Goal: Check status: Check status

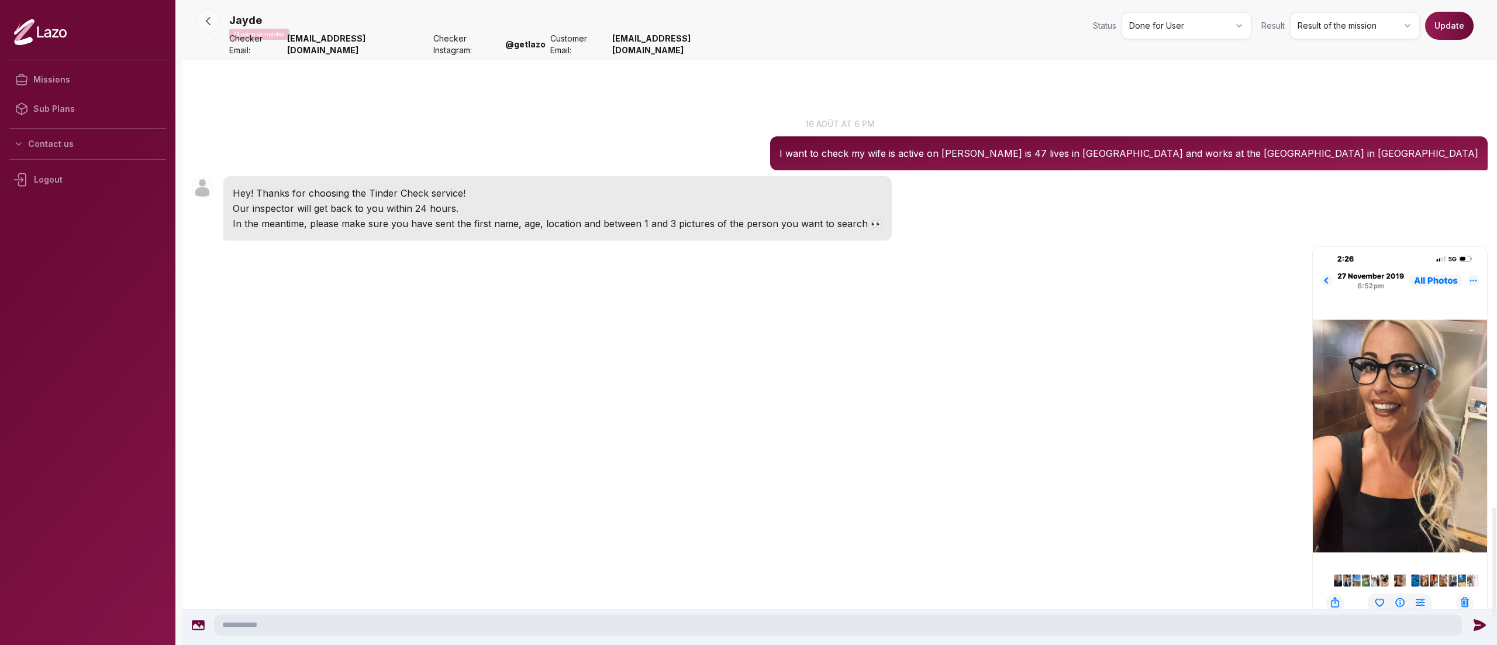
scroll to position [2965, 0]
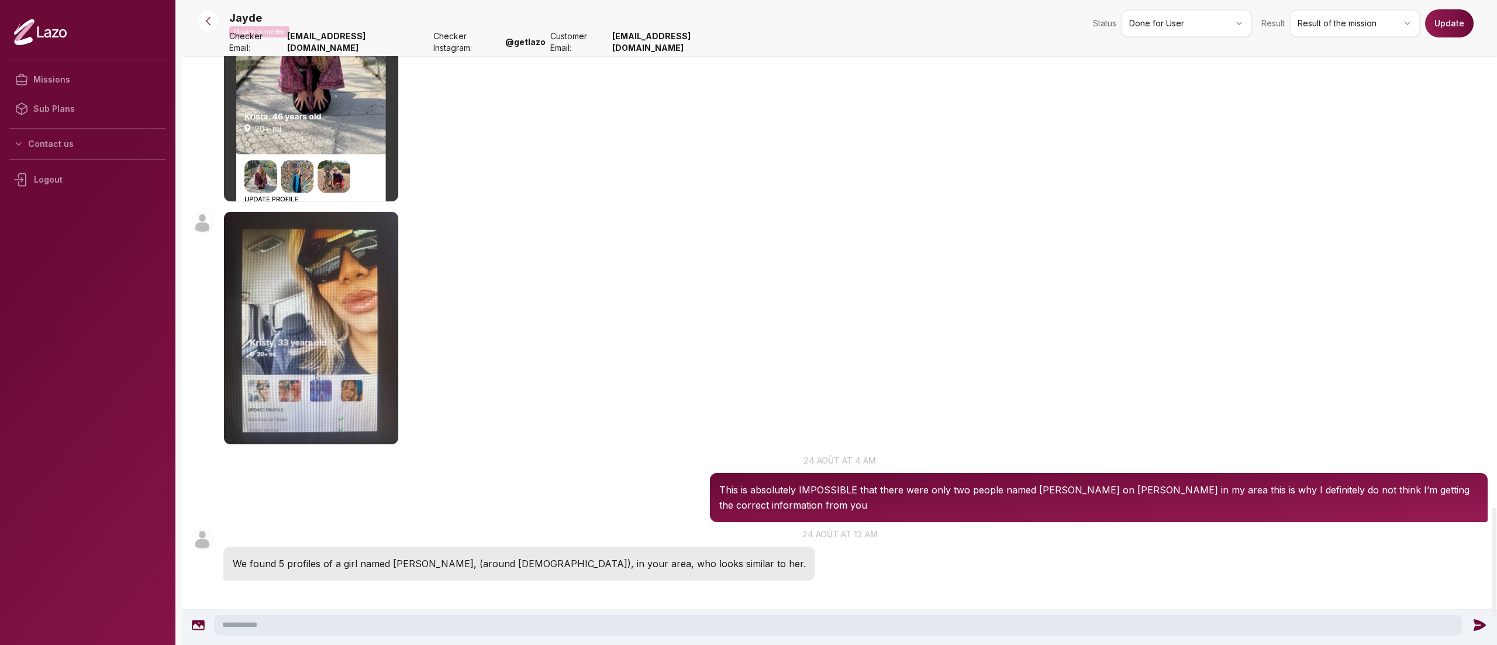
click at [193, 18] on div at bounding box center [208, 20] width 42 height 23
click at [202, 23] on icon at bounding box center [208, 21] width 12 height 12
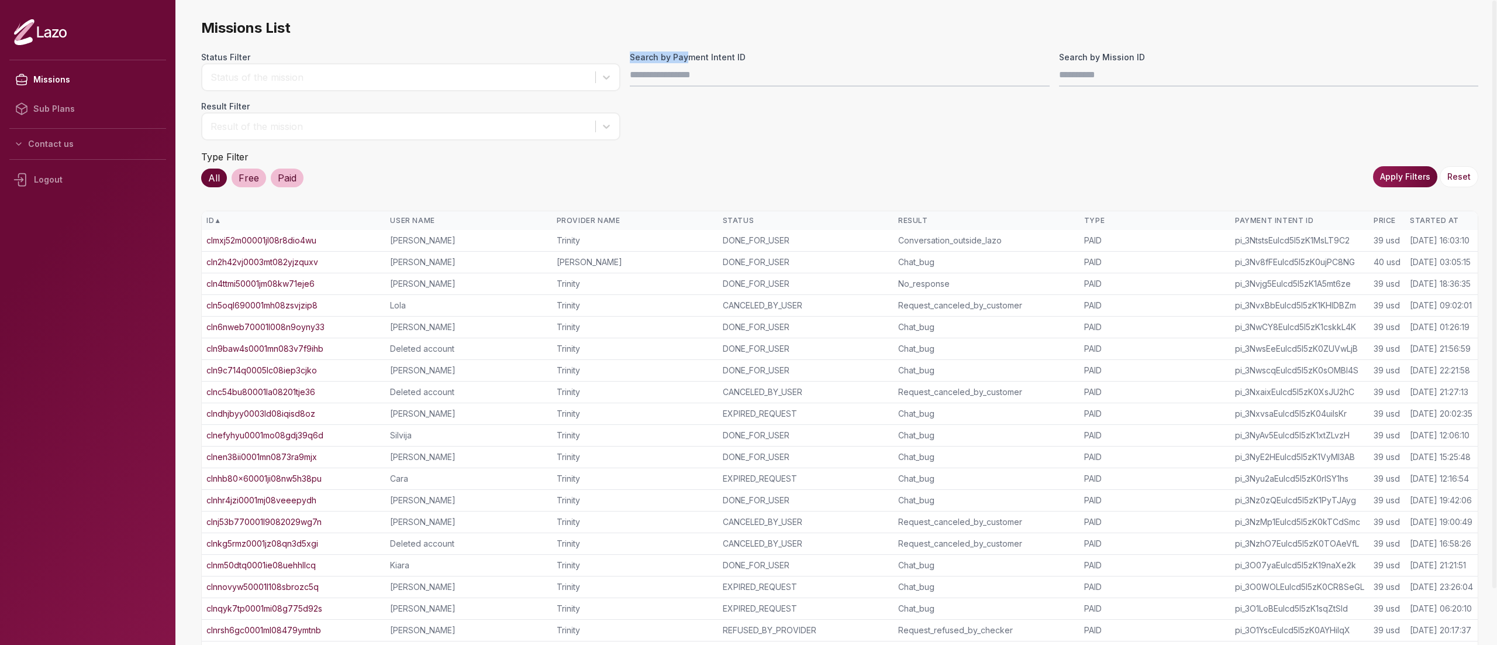
drag, startPoint x: 684, startPoint y: 61, endPoint x: 684, endPoint y: 67, distance: 6.5
click at [684, 67] on div "Search by Payment Intent ID" at bounding box center [839, 71] width 419 height 40
click at [684, 67] on input "Search by Payment Intent ID" at bounding box center [839, 74] width 419 height 23
paste input "**********"
type input "**********"
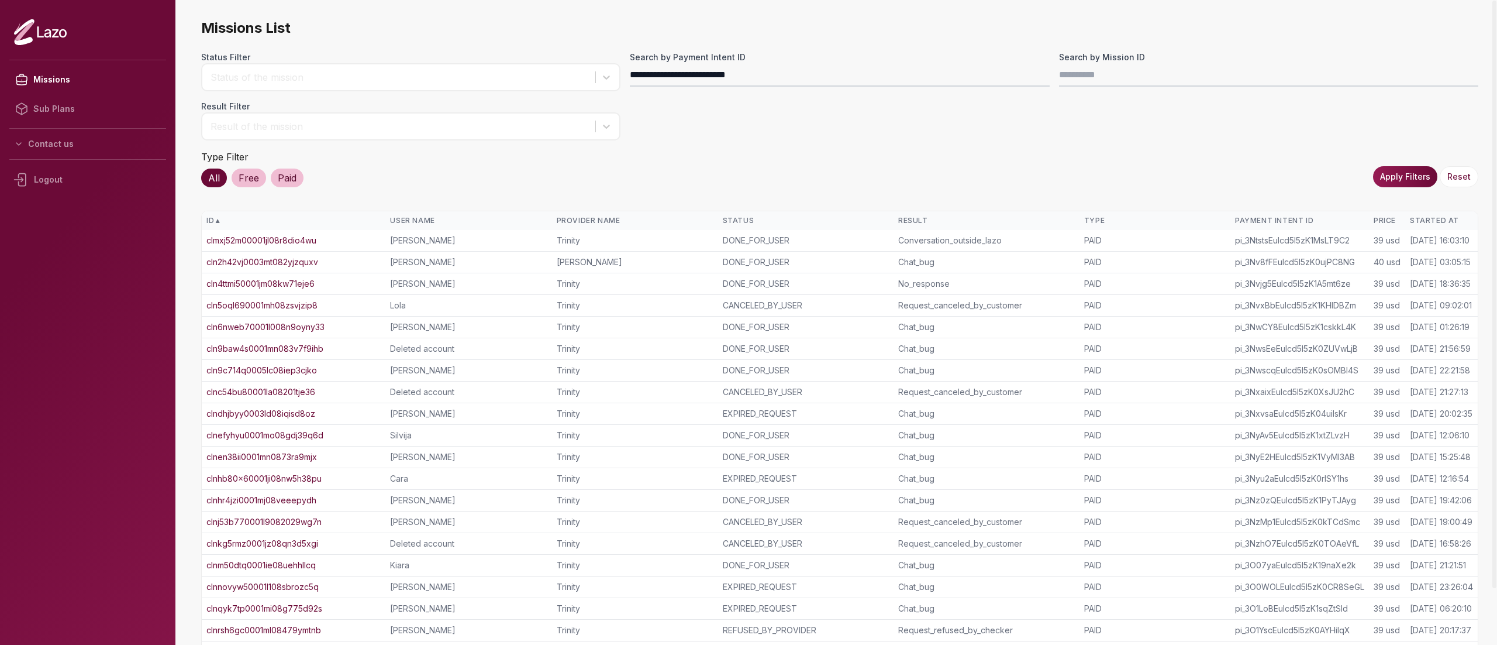
click at [1409, 170] on button "Apply Filters" at bounding box center [1405, 176] width 64 height 21
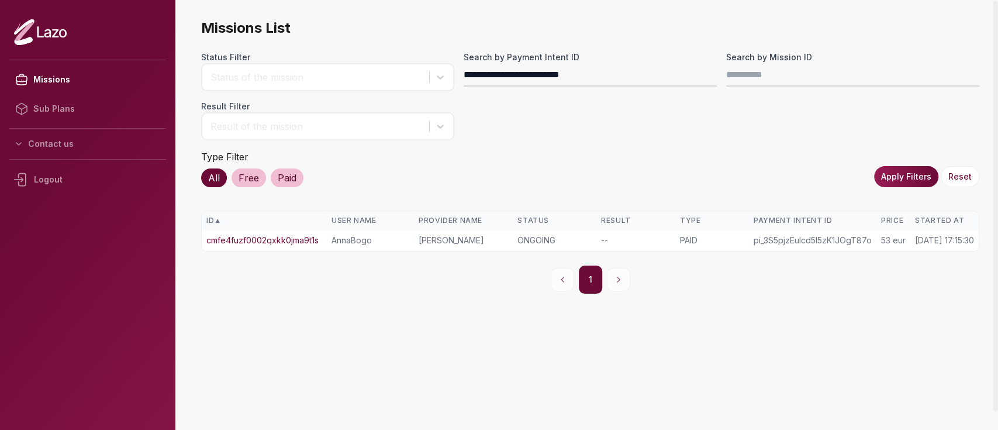
drag, startPoint x: 1468, startPoint y: 1, endPoint x: 285, endPoint y: 241, distance: 1206.8
click at [285, 241] on link "cmfe4fuzf0002qxkk0jma9t1s" at bounding box center [262, 241] width 112 height 12
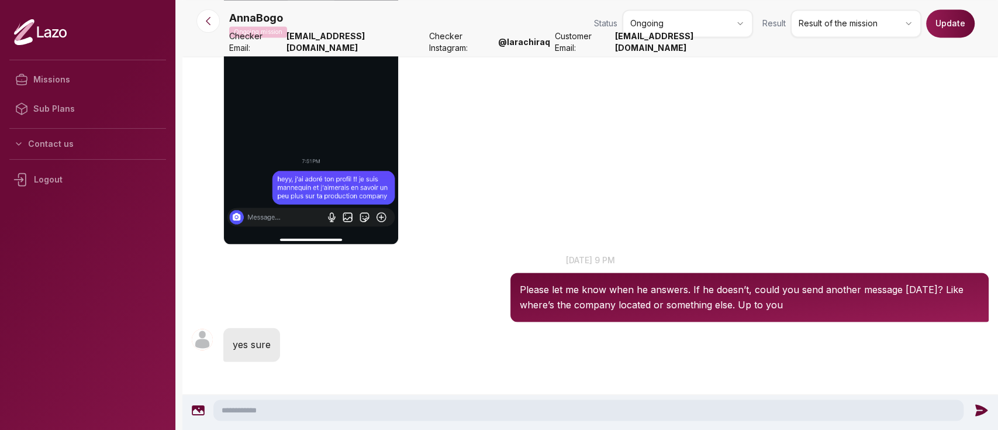
scroll to position [1158, 0]
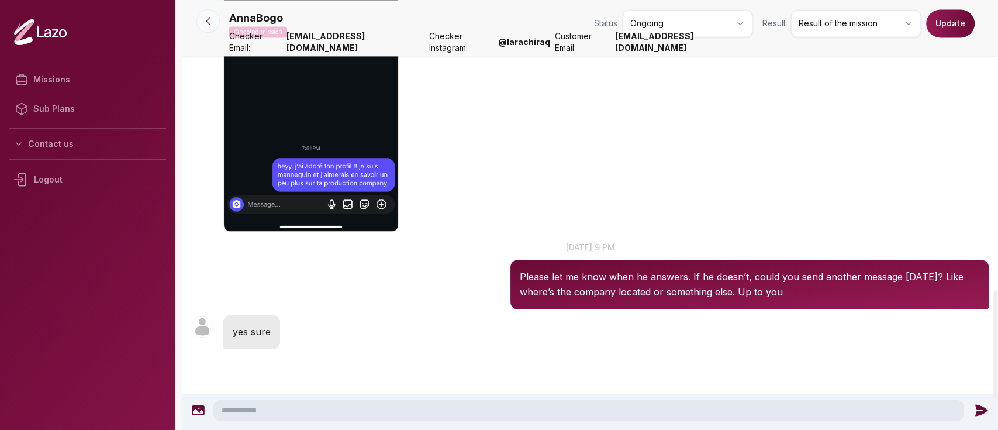
click at [206, 19] on icon at bounding box center [208, 21] width 12 height 12
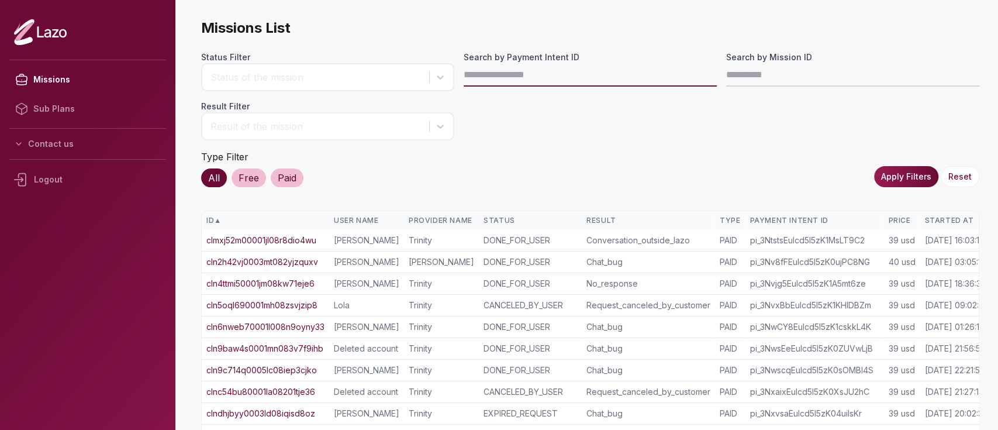
click at [530, 66] on input "Search by Payment Intent ID" at bounding box center [590, 74] width 253 height 23
paste input "**********"
type input "**********"
click at [890, 170] on button "Apply Filters" at bounding box center [906, 176] width 64 height 21
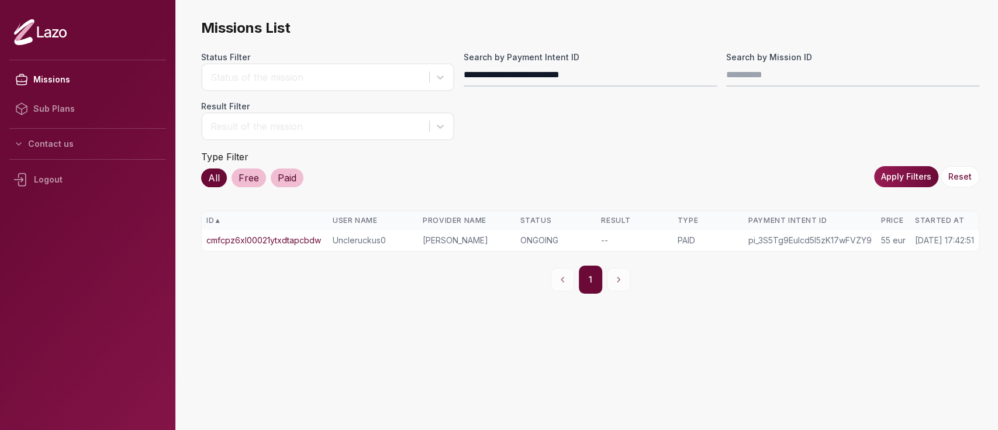
click at [256, 236] on link "cmfcpz6xl00021ytxdtapcbdw" at bounding box center [263, 241] width 115 height 12
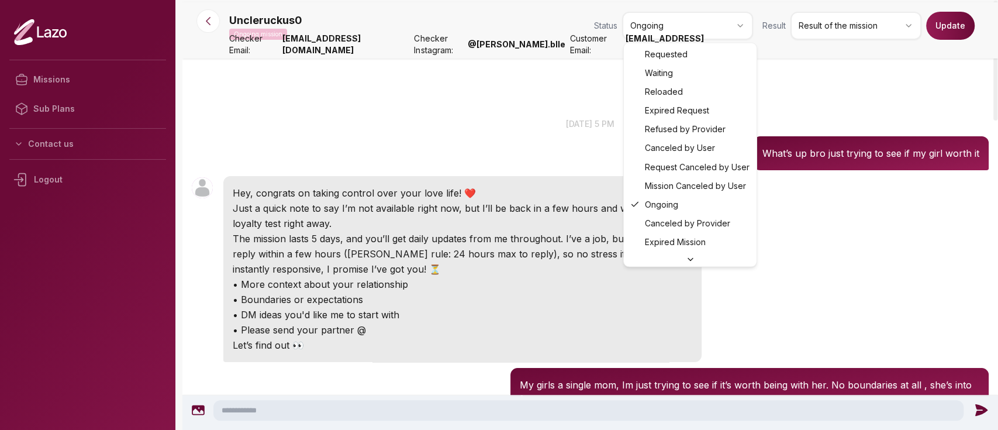
click at [652, 31] on html "Missions Sub Plans Contact us Logout Uncleruckus0 Ongoing mission Status Ongoin…" at bounding box center [499, 215] width 998 height 430
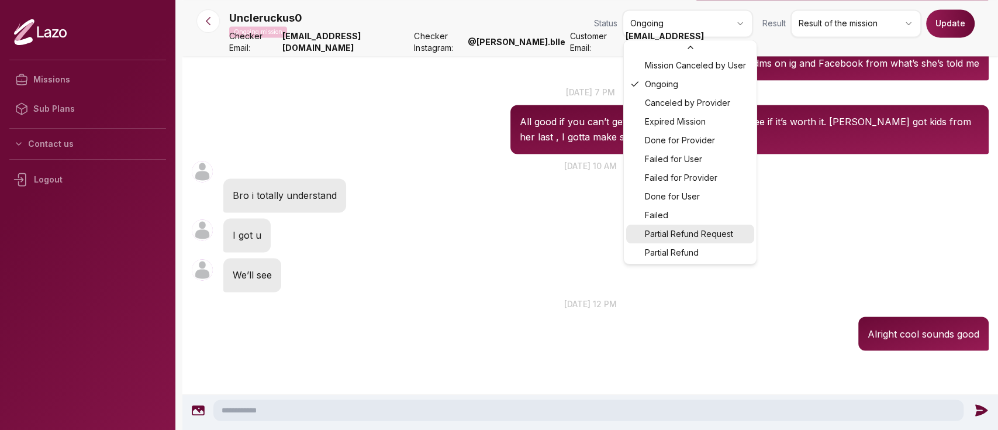
scroll to position [1201, 0]
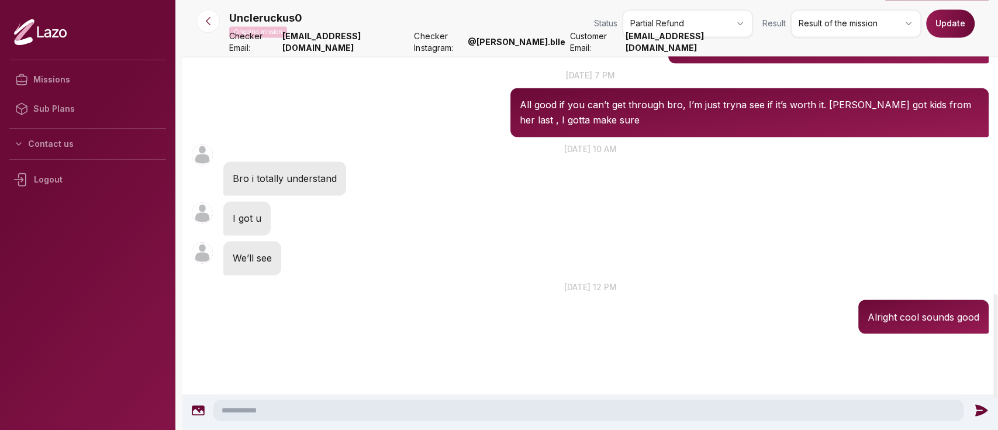
click at [861, 38] on div "Uncleruckus0 Ongoing mission Status Partial Refund Result Result of the mission…" at bounding box center [609, 25] width 760 height 33
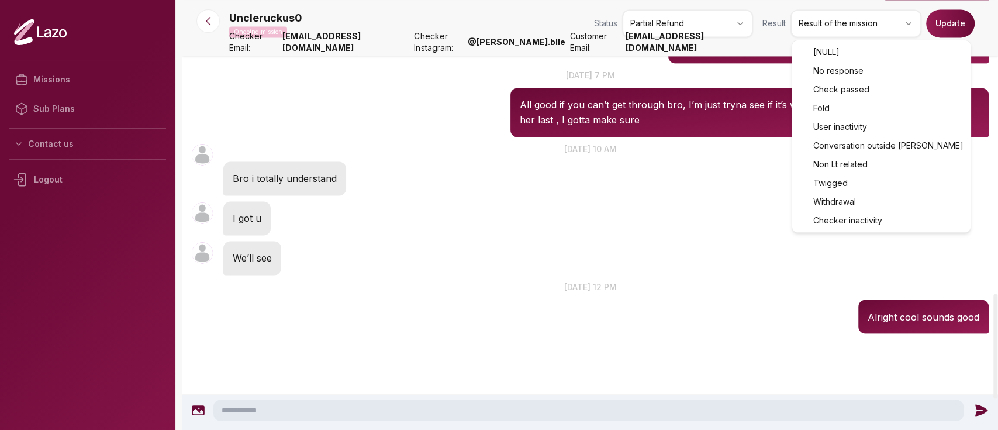
click at [858, 31] on html "Missions Sub Plans Contact us Logout Uncleruckus0 Ongoing mission Status Partia…" at bounding box center [499, 215] width 998 height 430
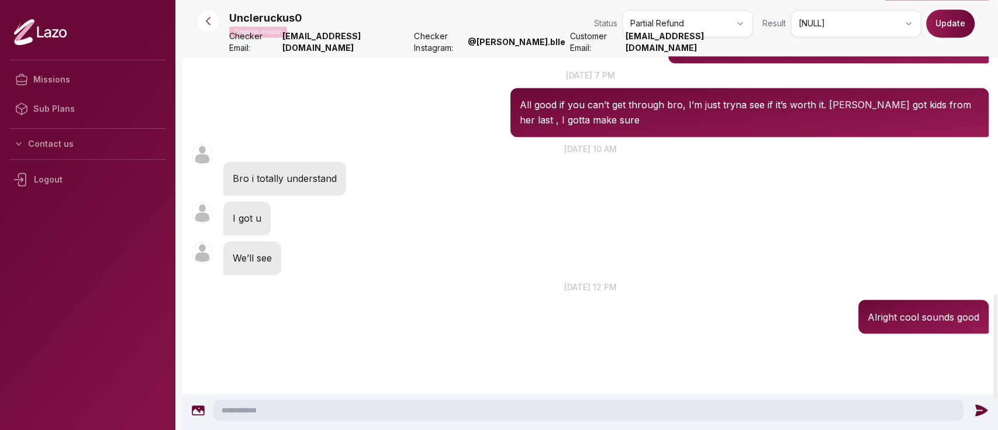
click at [932, 27] on button "Update" at bounding box center [951, 23] width 49 height 28
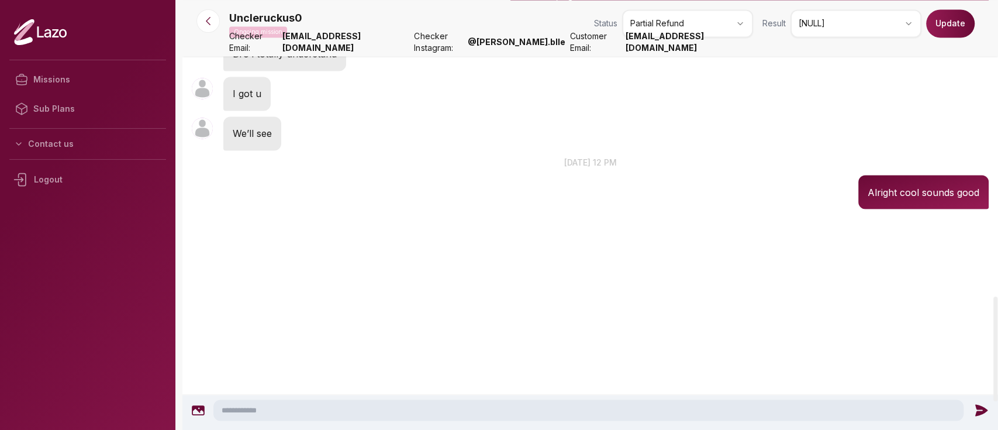
scroll to position [1162, 0]
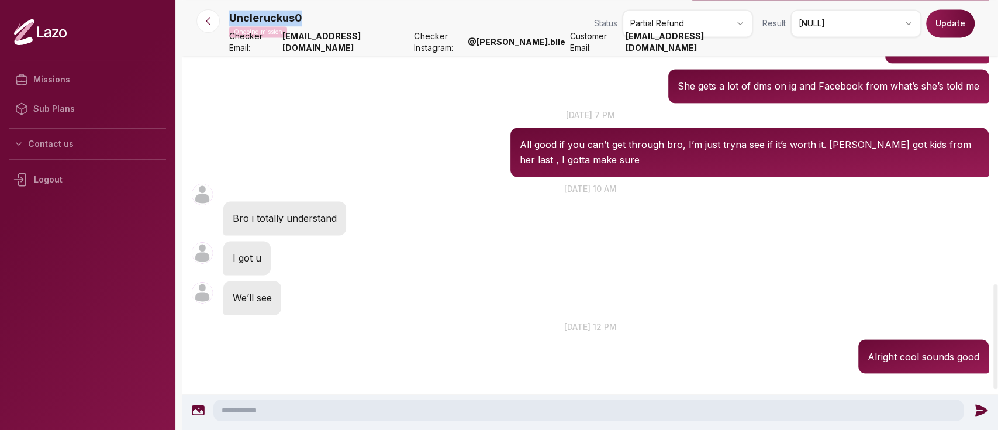
drag, startPoint x: 322, startPoint y: 15, endPoint x: 225, endPoint y: 20, distance: 96.7
copy p "Uncleruckus0"
click at [214, 21] on button at bounding box center [208, 20] width 23 height 23
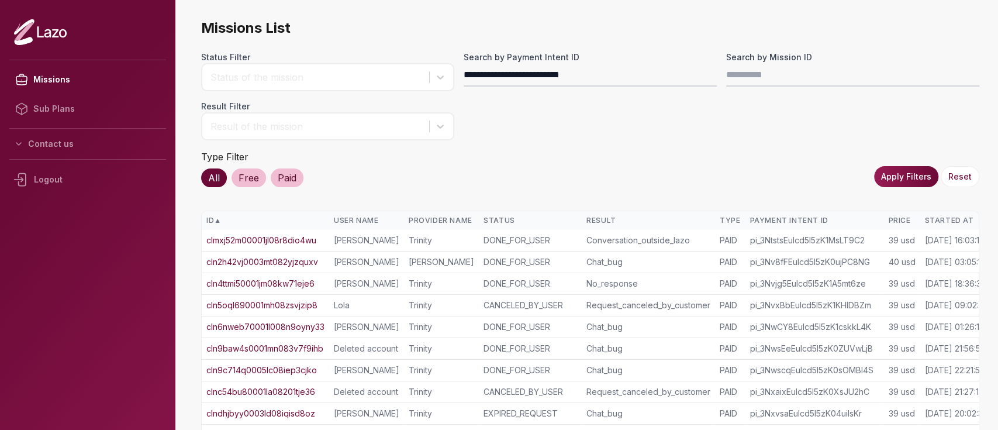
type input "**********"
click at [906, 177] on button "Apply Filters" at bounding box center [906, 176] width 64 height 21
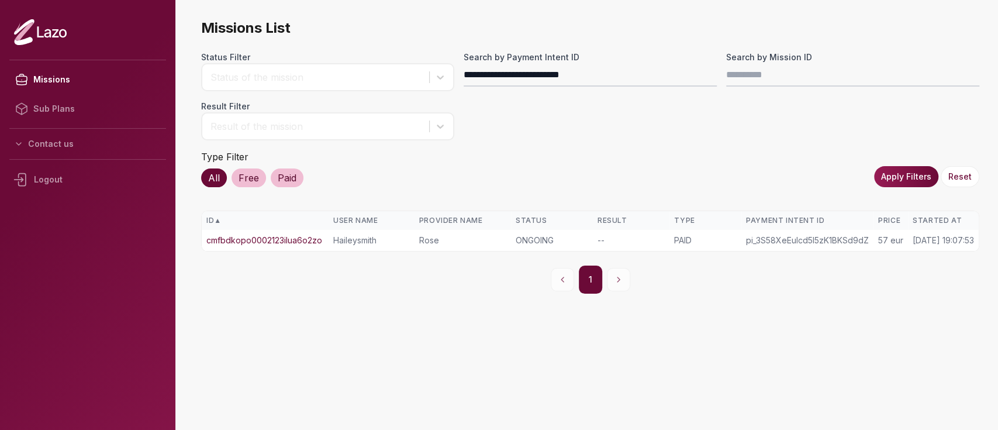
click at [318, 235] on link "cmfbdkopo0002123ilua6o2zo" at bounding box center [264, 241] width 116 height 12
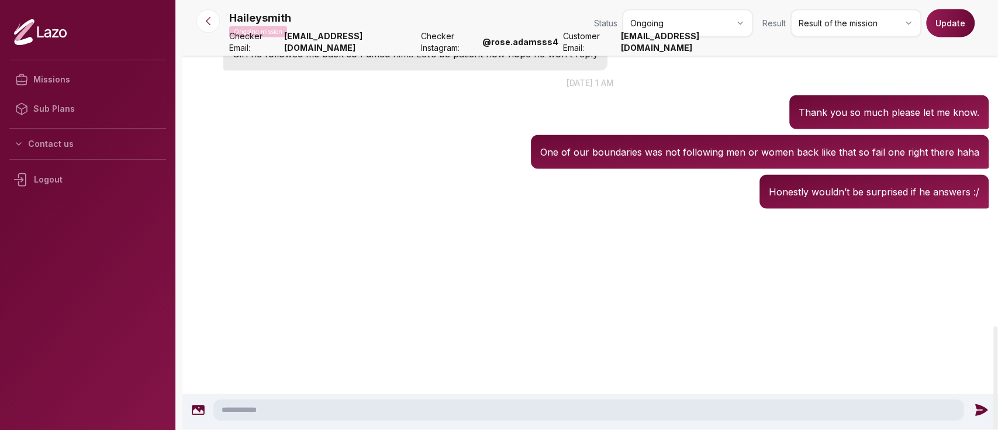
scroll to position [2042, 0]
click at [464, 212] on div "Haileysmith 01:13 Honestly wouldn’t be surprised if he answers :/" at bounding box center [590, 192] width 816 height 40
